Goal: Use online tool/utility: Use online tool/utility

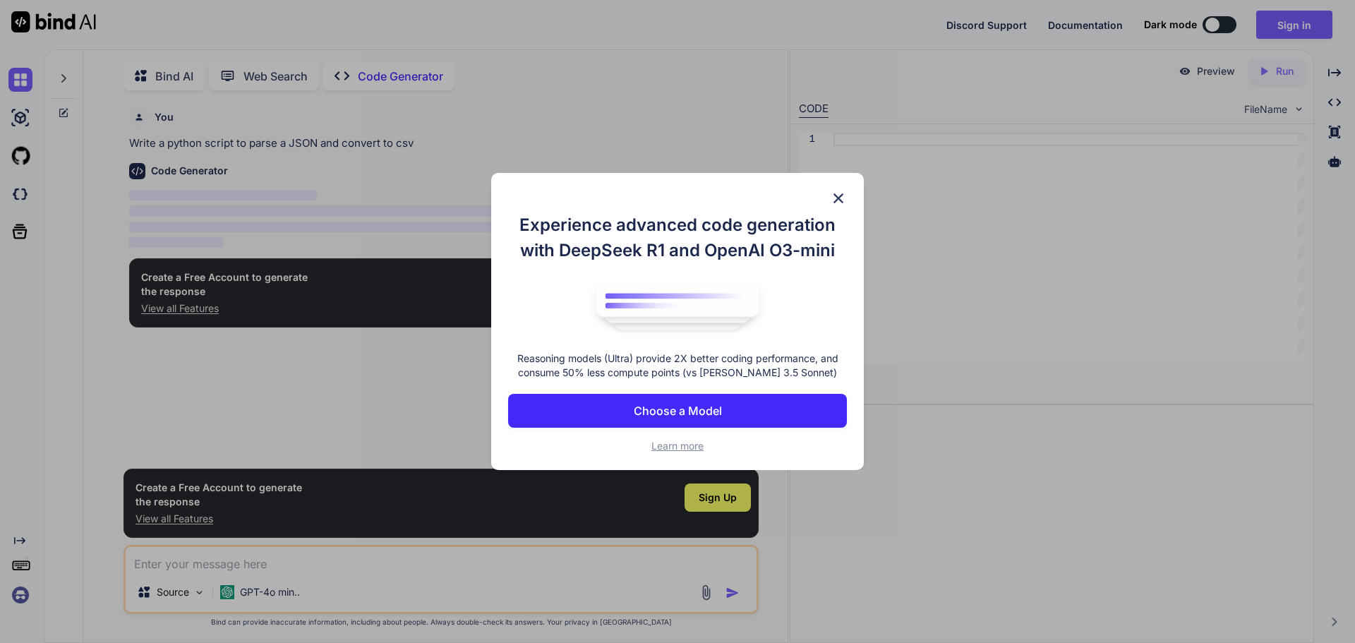
scroll to position [6, 0]
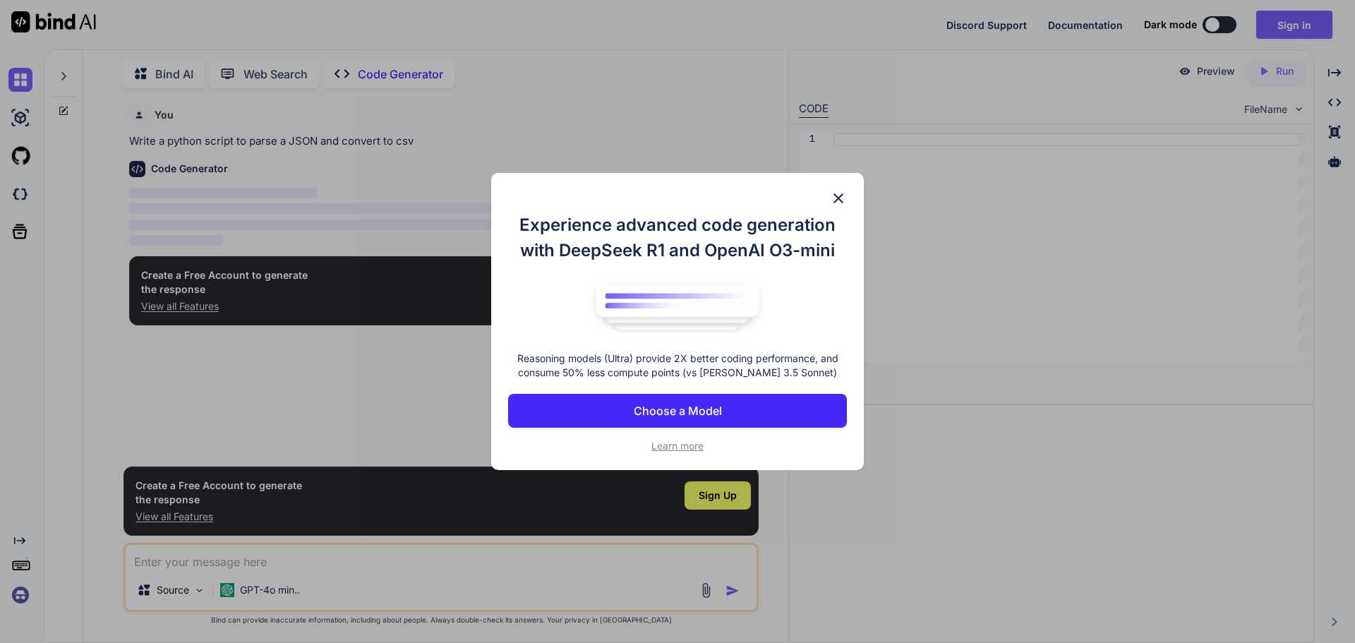
click at [833, 201] on img at bounding box center [838, 198] width 17 height 17
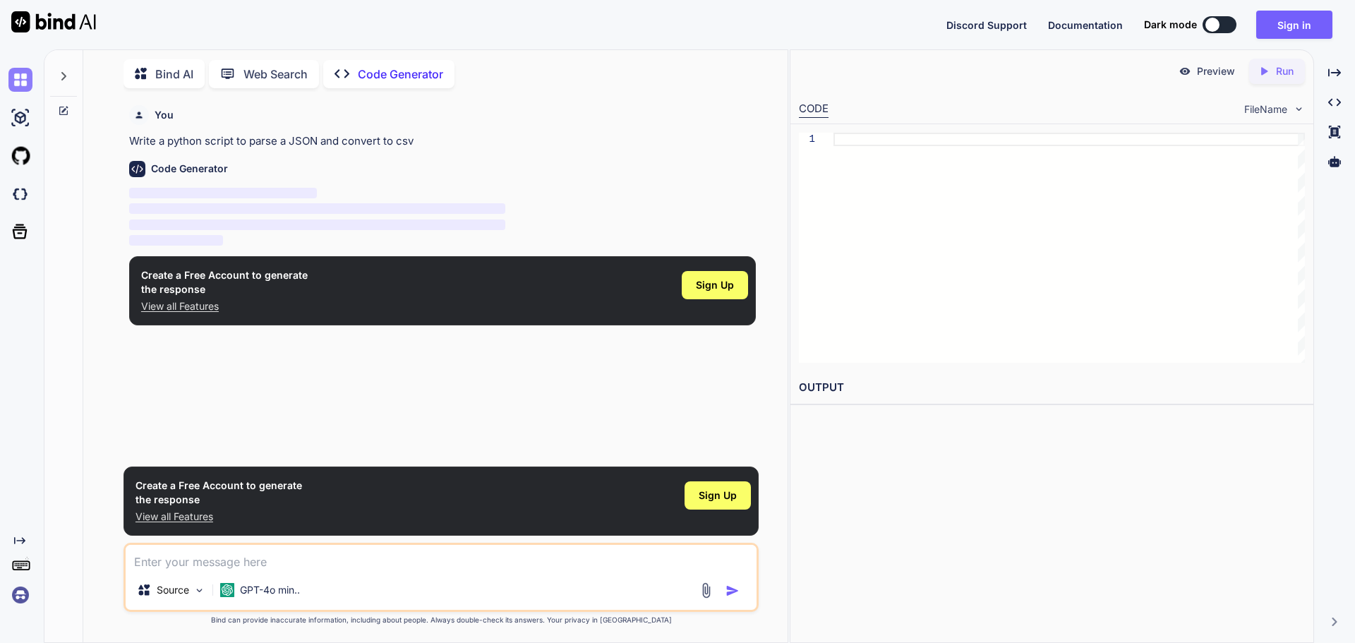
click at [25, 81] on img at bounding box center [20, 80] width 24 height 24
type textarea "x"
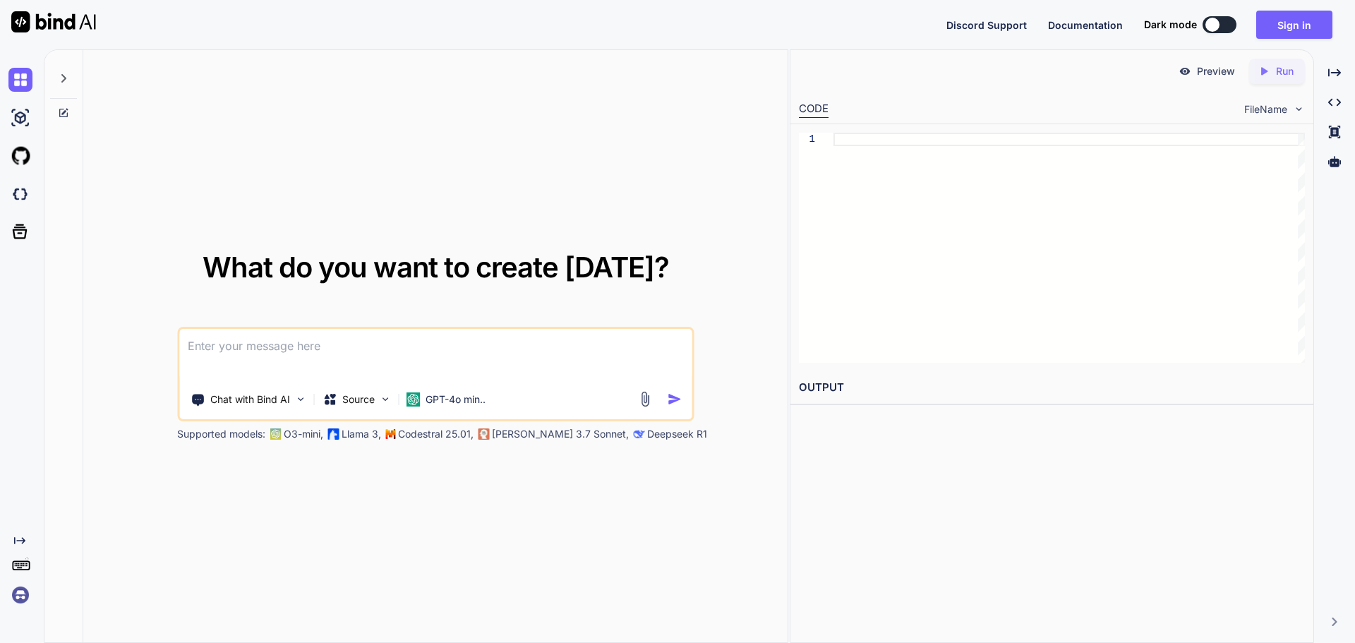
click at [247, 348] on textarea at bounding box center [435, 355] width 512 height 52
click at [241, 349] on textarea at bounding box center [435, 355] width 512 height 52
paste textarea
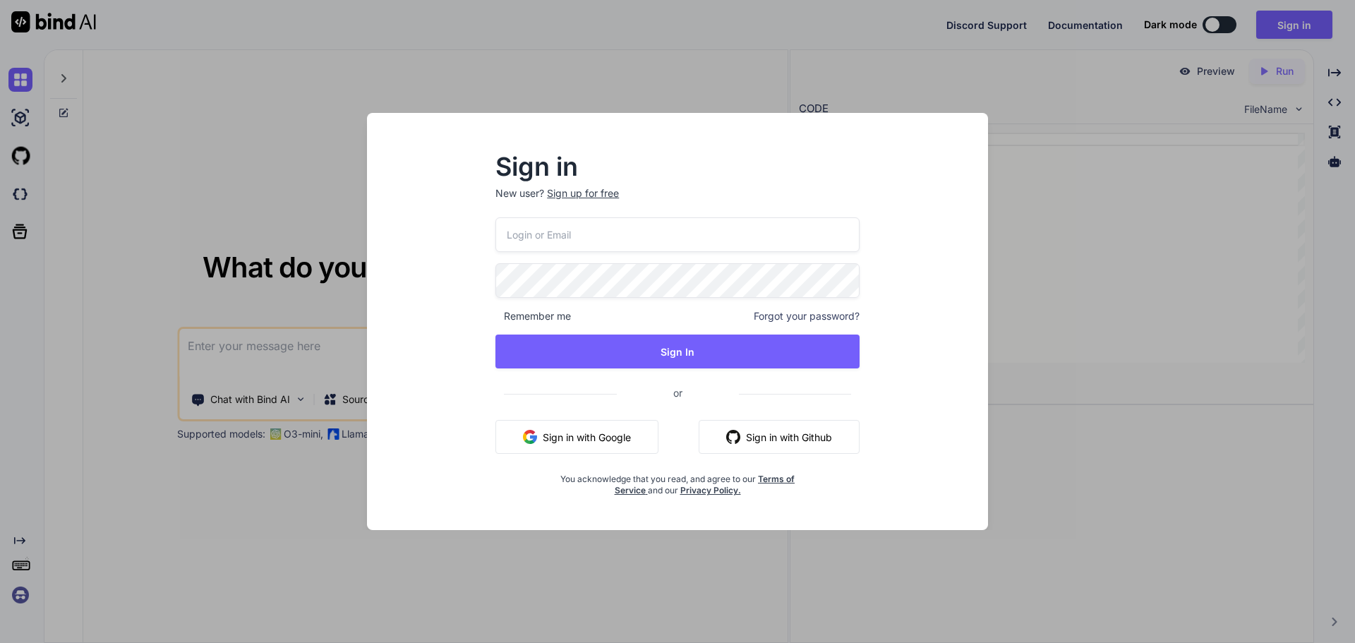
click at [273, 94] on div "Sign in New user? Sign up for free Remember me Forgot your password? Sign In or…" at bounding box center [677, 321] width 1355 height 643
